Goal: Transaction & Acquisition: Obtain resource

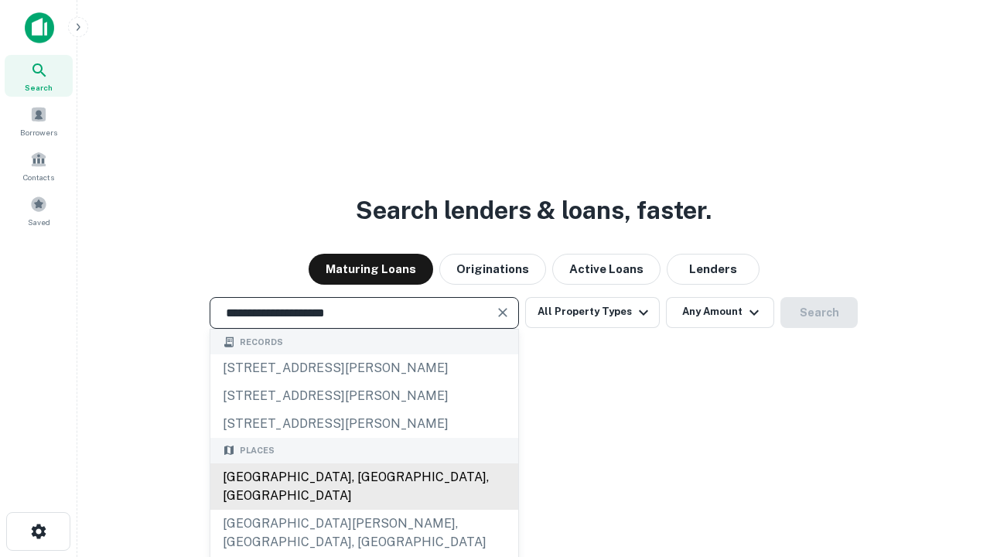
click at [364, 510] on div "[GEOGRAPHIC_DATA], [GEOGRAPHIC_DATA], [GEOGRAPHIC_DATA]" at bounding box center [364, 486] width 308 height 46
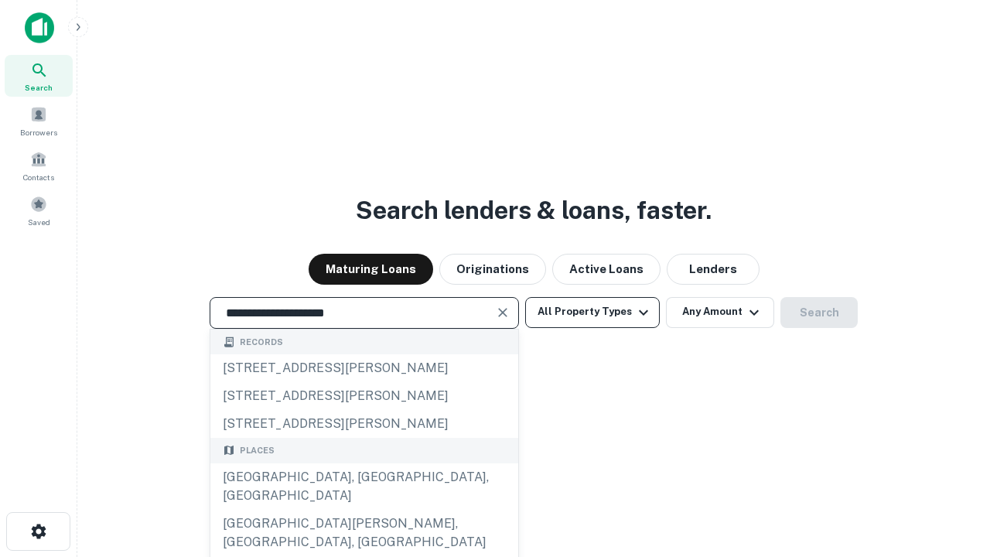
type input "**********"
click at [593, 312] on button "All Property Types" at bounding box center [592, 312] width 135 height 31
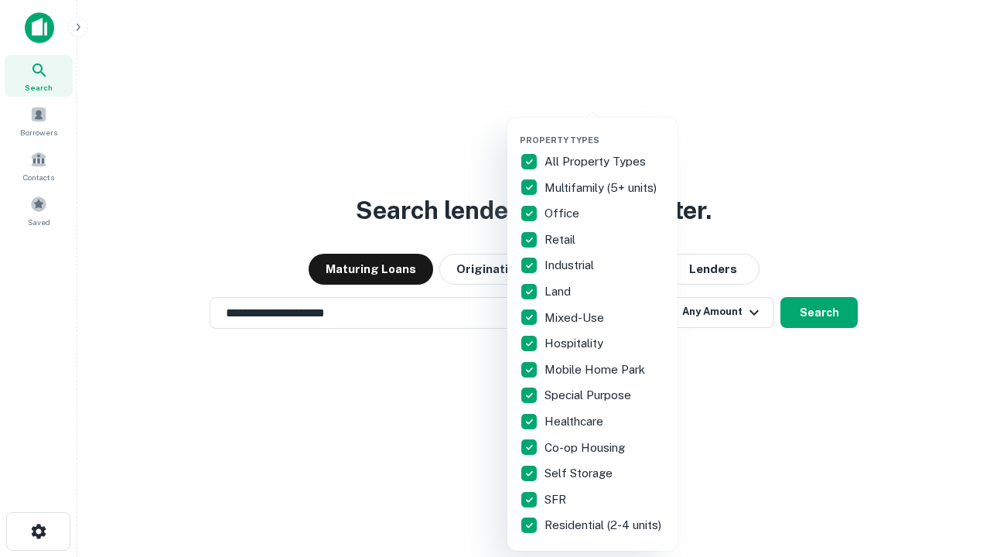
click at [605, 130] on button "button" at bounding box center [605, 130] width 170 height 1
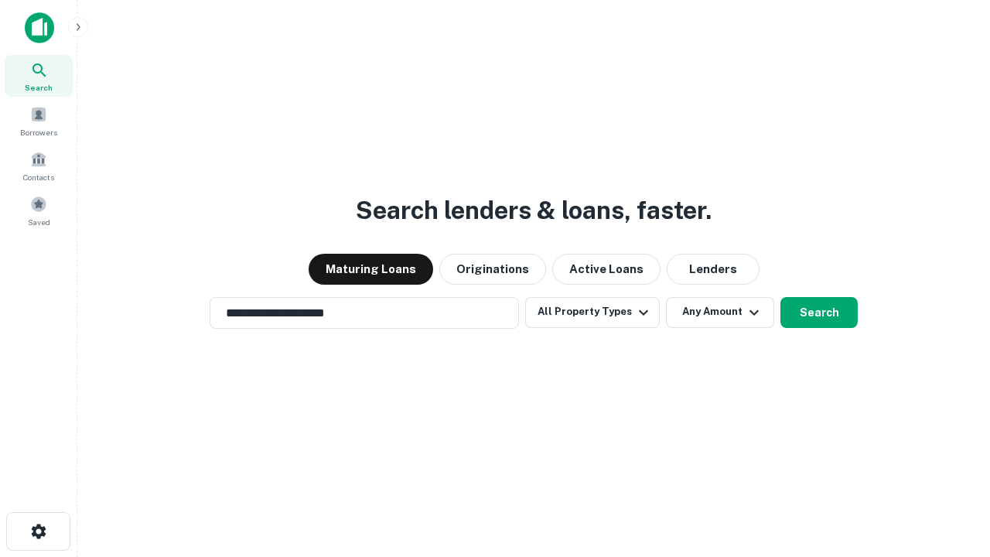
scroll to position [24, 0]
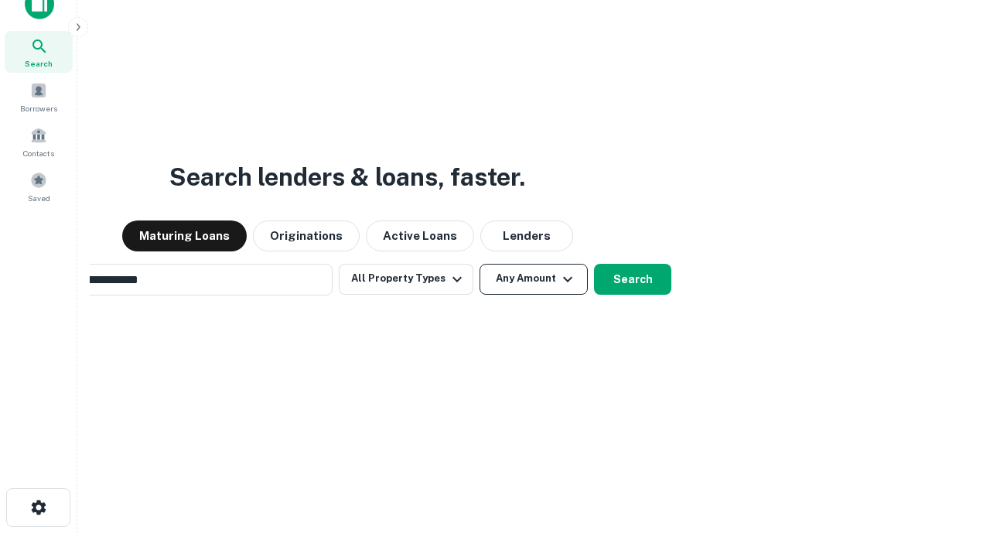
click at [480, 264] on button "Any Amount" at bounding box center [534, 279] width 108 height 31
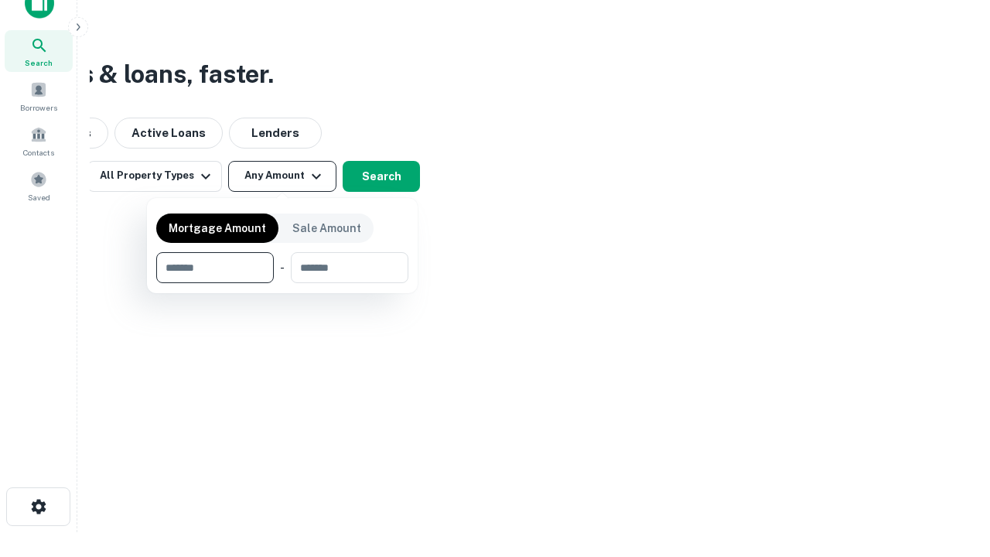
type input "*******"
click at [282, 283] on button "button" at bounding box center [282, 283] width 252 height 1
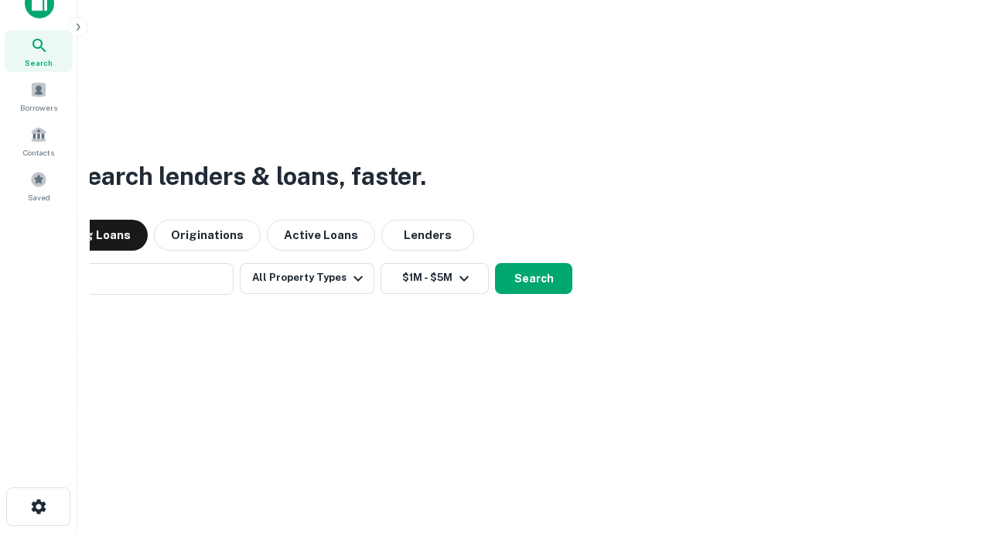
scroll to position [24, 0]
click at [495, 264] on button "Search" at bounding box center [533, 279] width 77 height 31
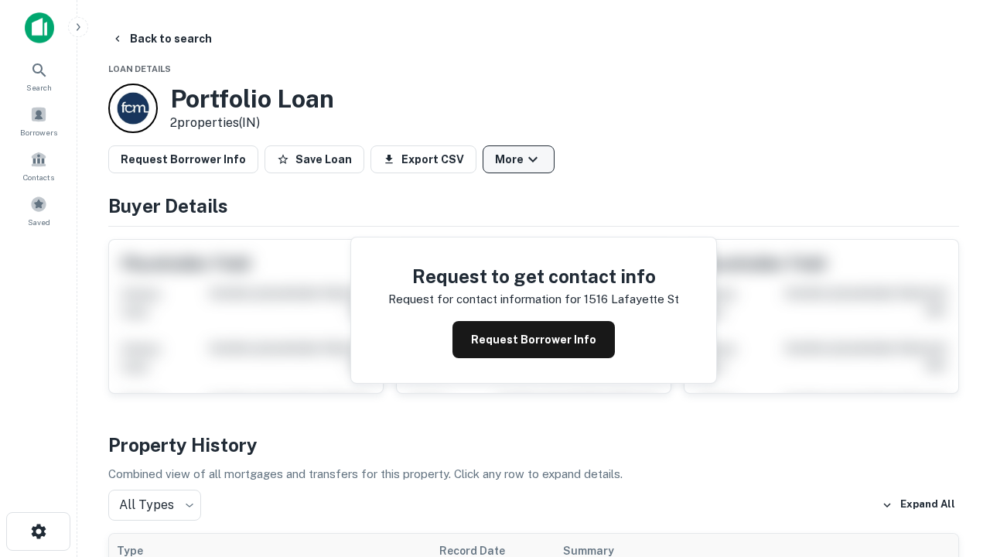
click at [518, 159] on button "More" at bounding box center [519, 159] width 72 height 28
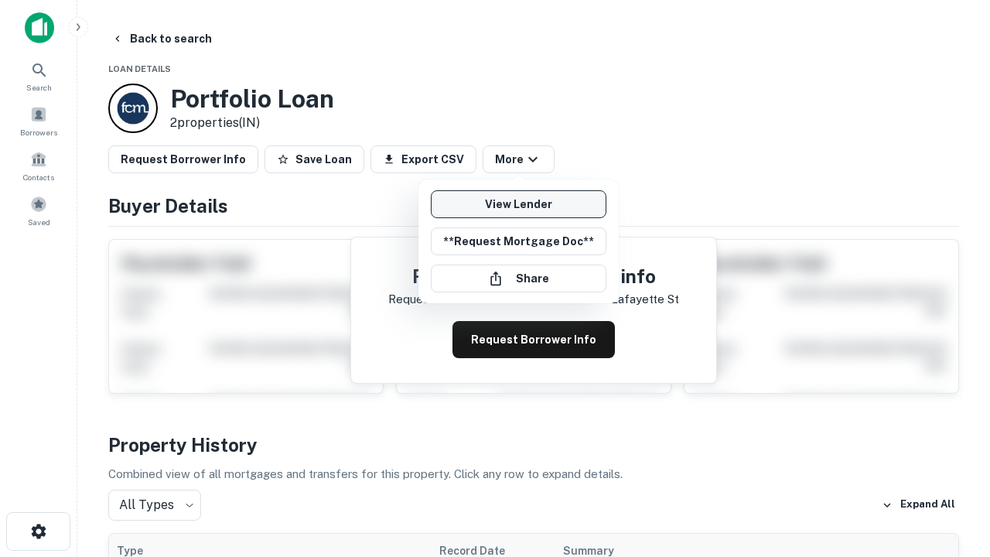
click at [518, 204] on link "View Lender" at bounding box center [519, 204] width 176 height 28
